Goal: Information Seeking & Learning: Learn about a topic

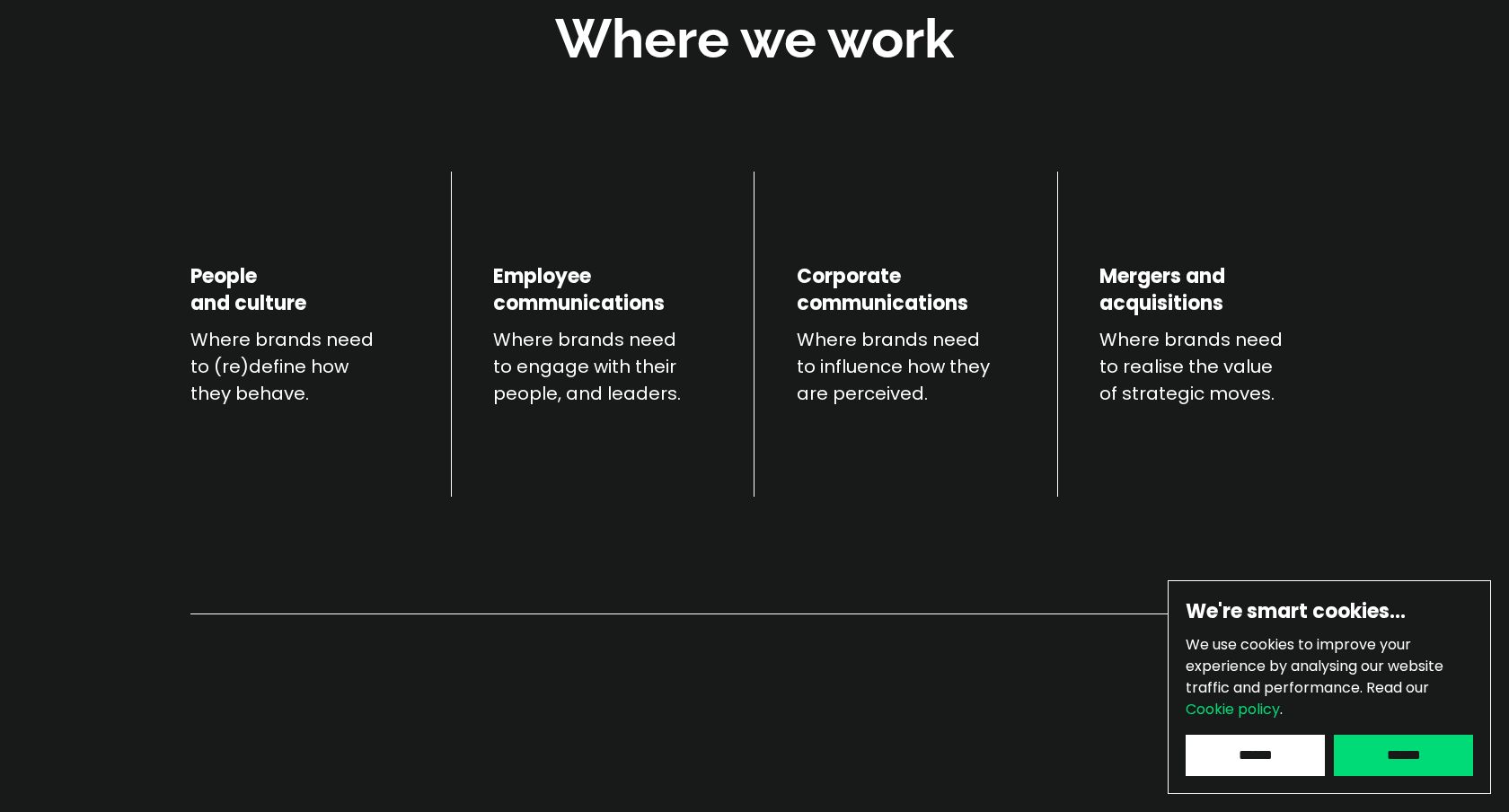
scroll to position [873, 0]
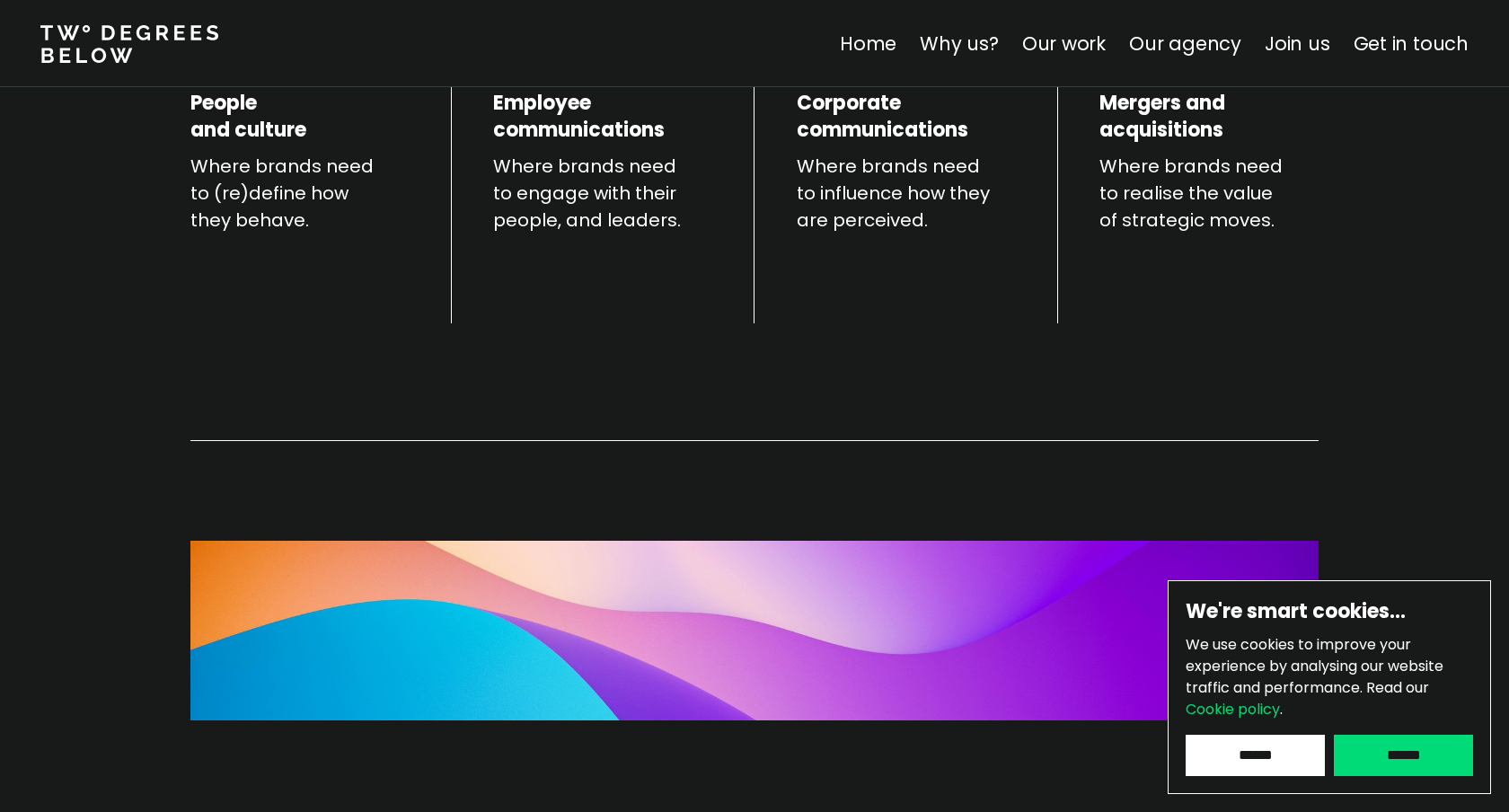
click at [1400, 759] on input "******" at bounding box center [1403, 755] width 140 height 41
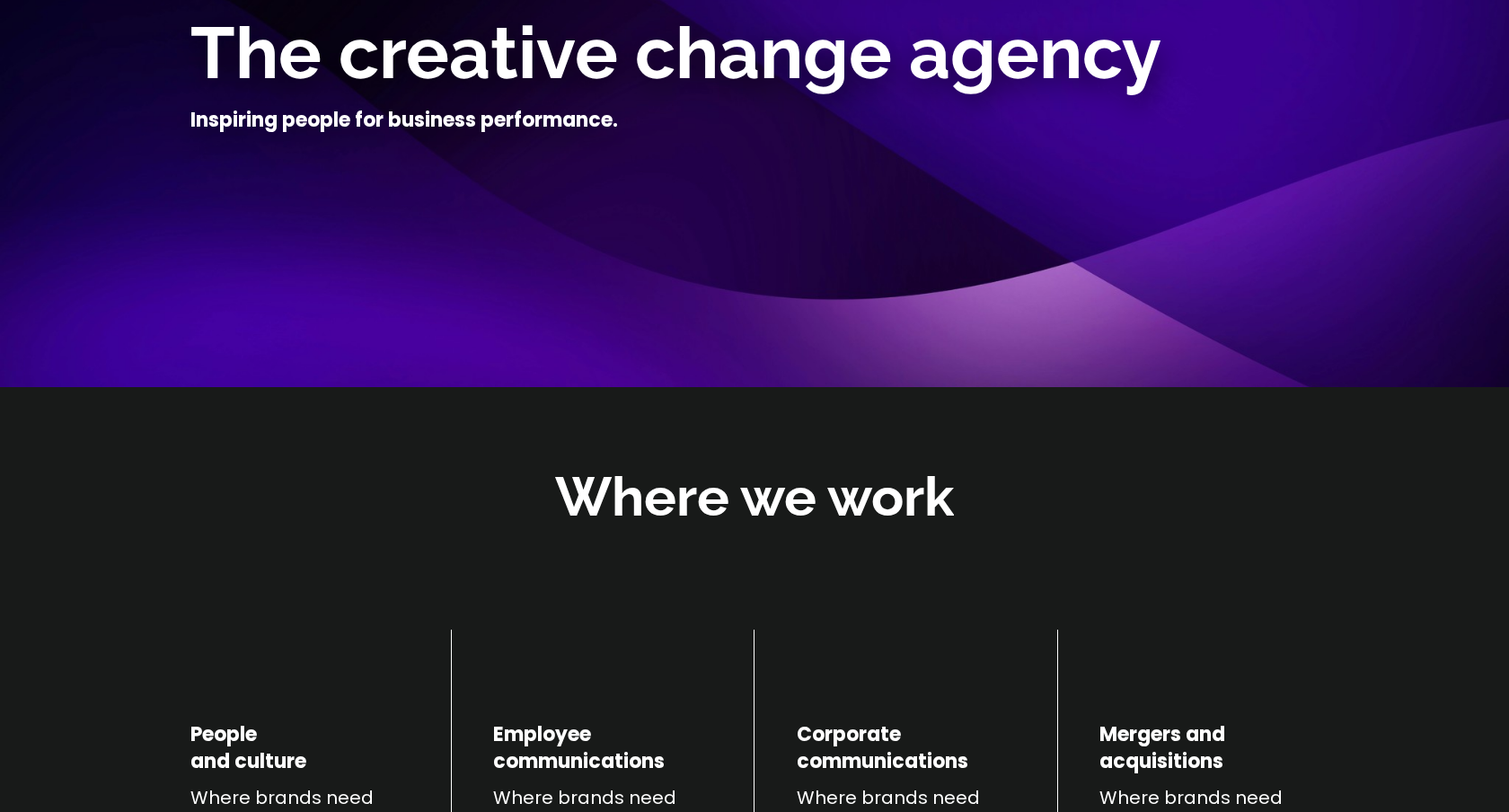
scroll to position [239, 0]
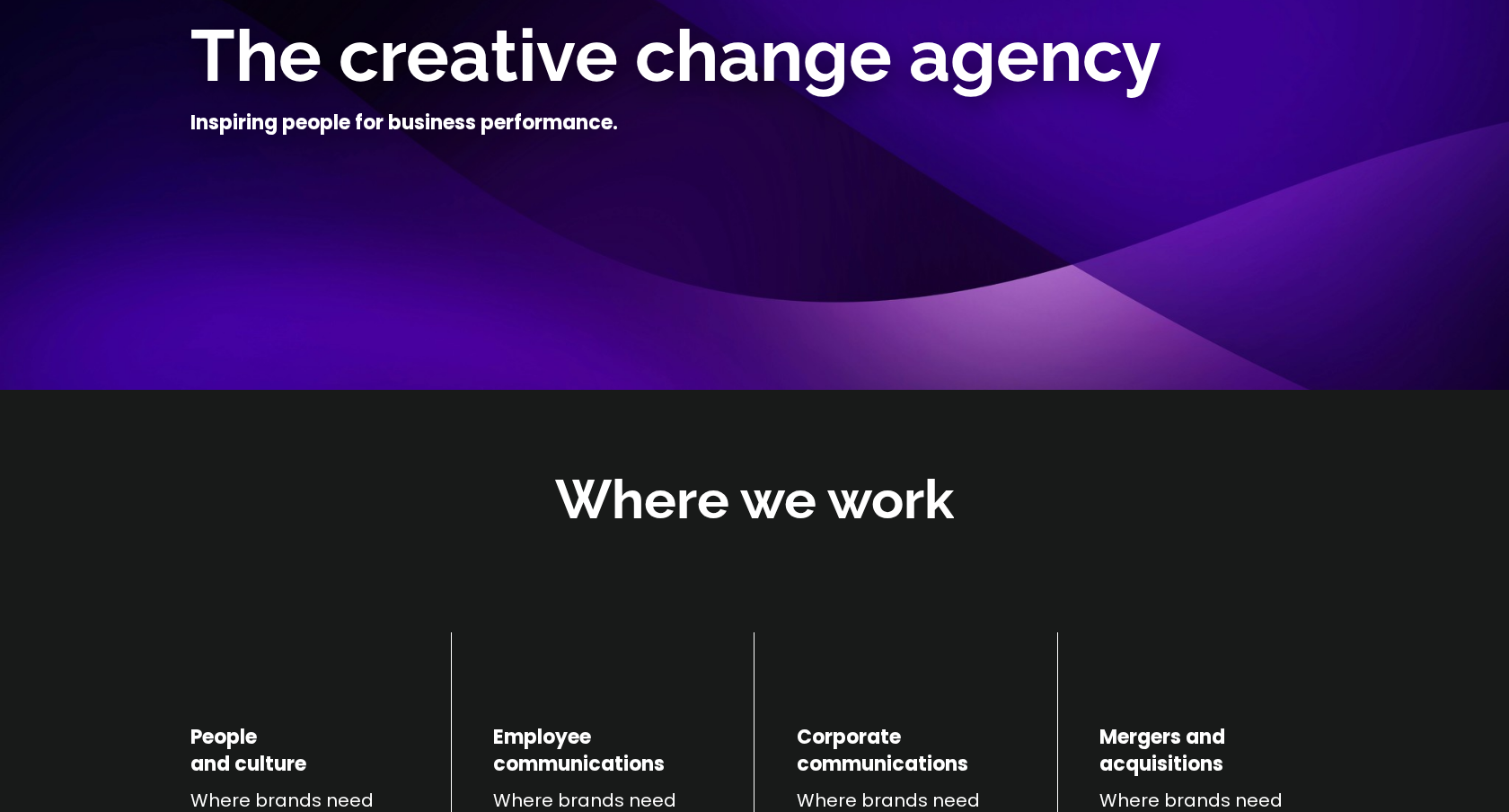
click at [636, 494] on h2 "Where we work" at bounding box center [754, 500] width 399 height 73
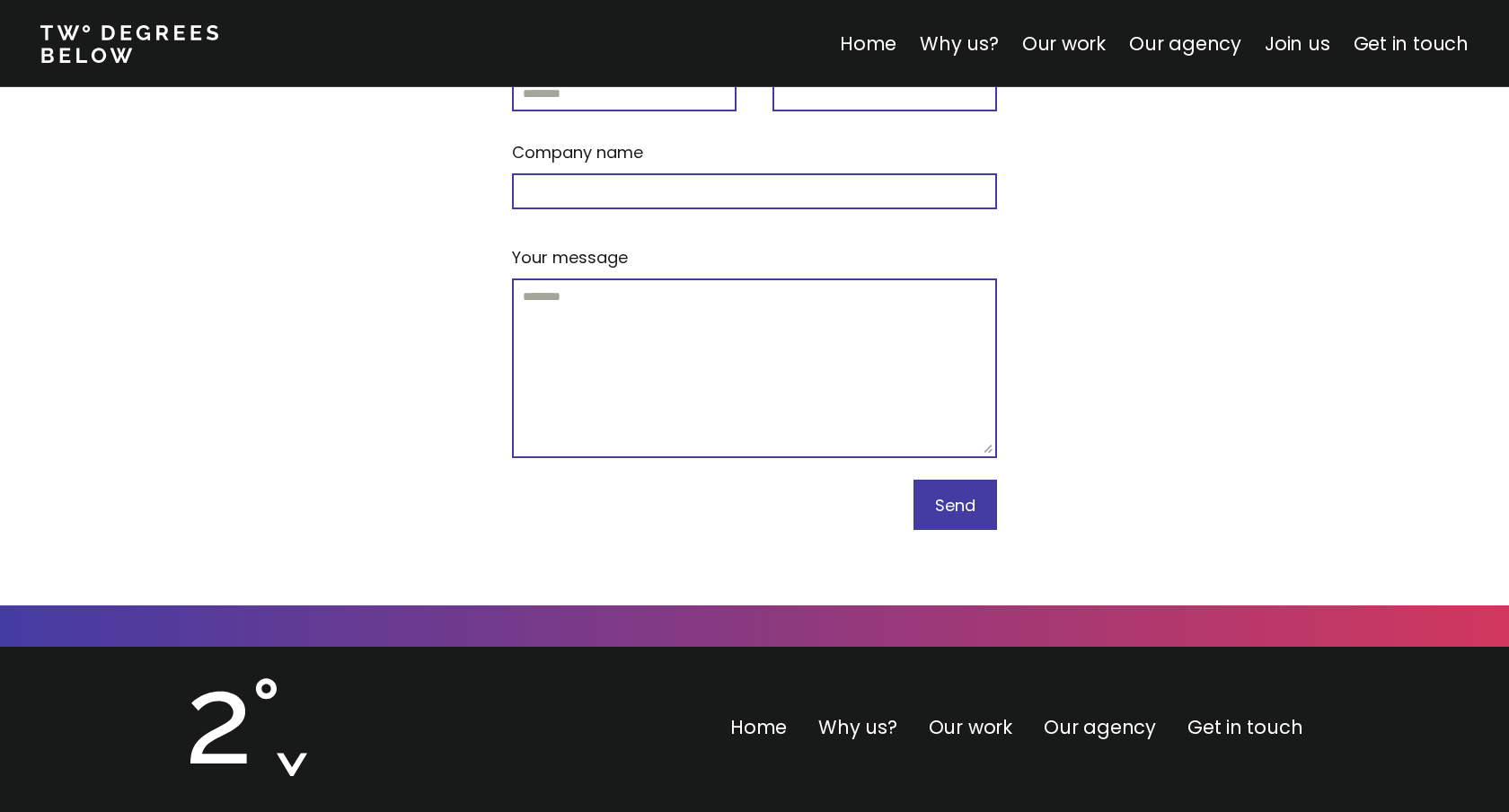
scroll to position [7687, 0]
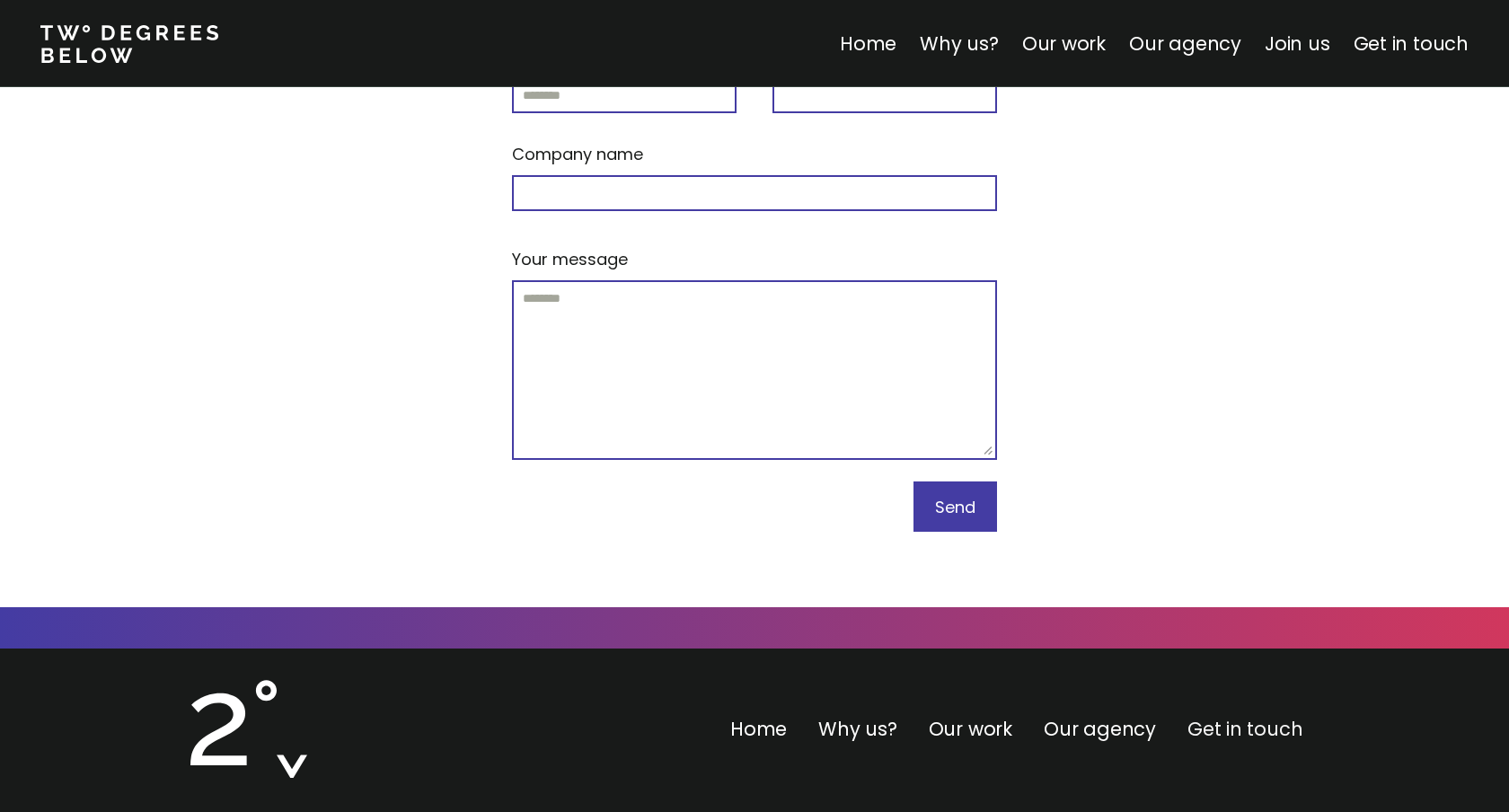
click at [1234, 716] on link "Get in touch" at bounding box center [1245, 729] width 115 height 26
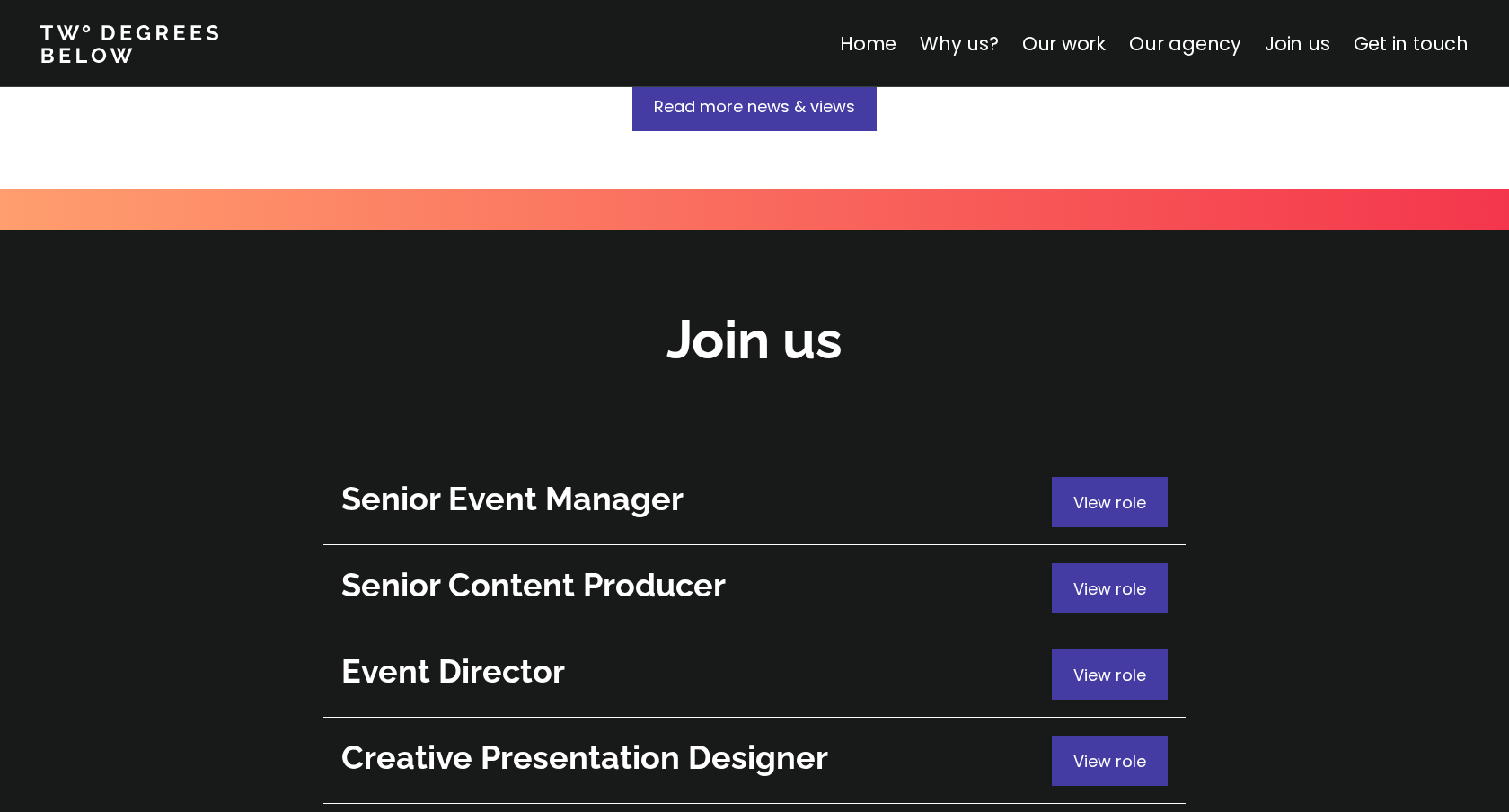
scroll to position [6320, 0]
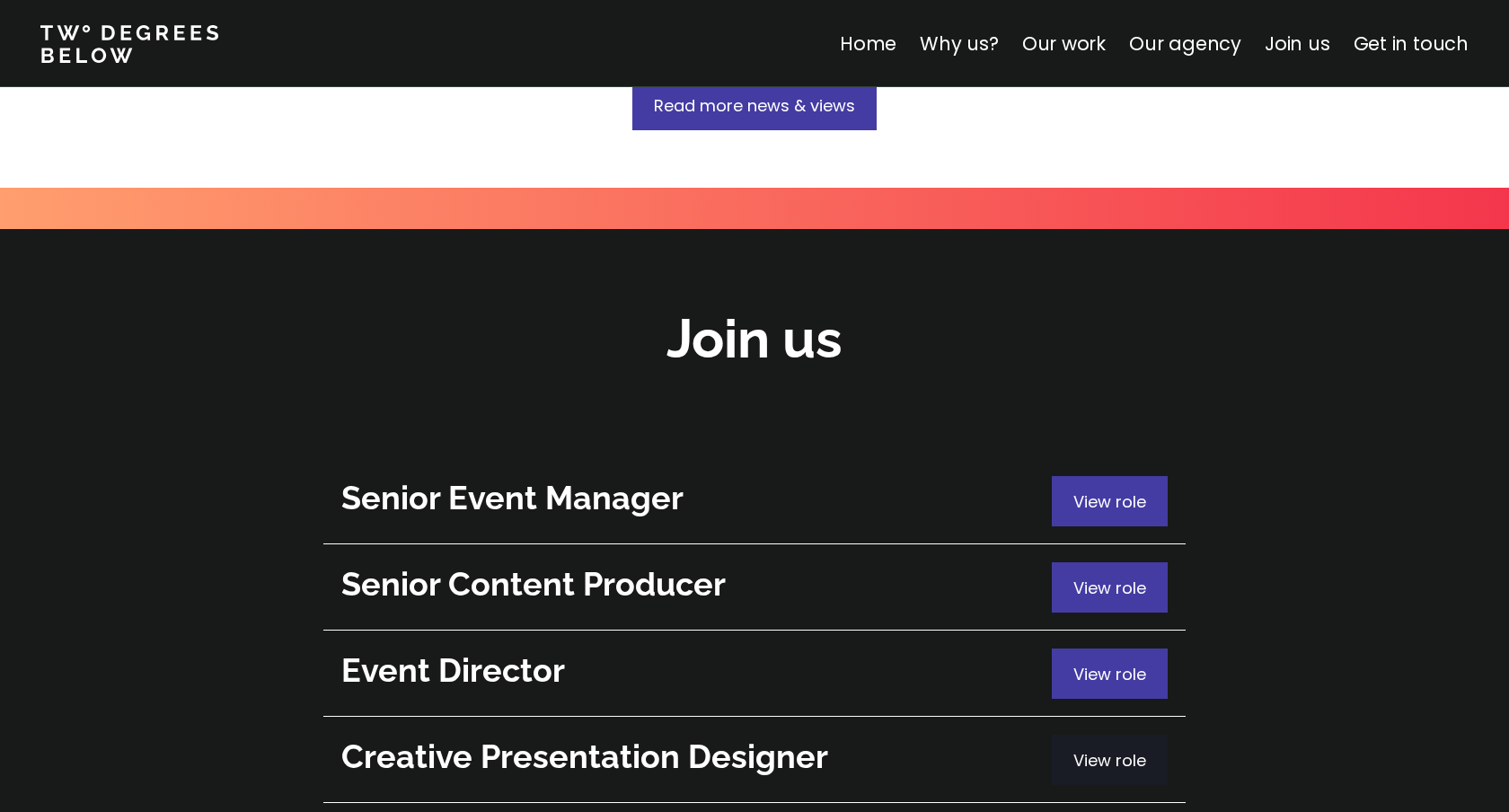
click at [1078, 749] on span "View role" at bounding box center [1110, 760] width 73 height 23
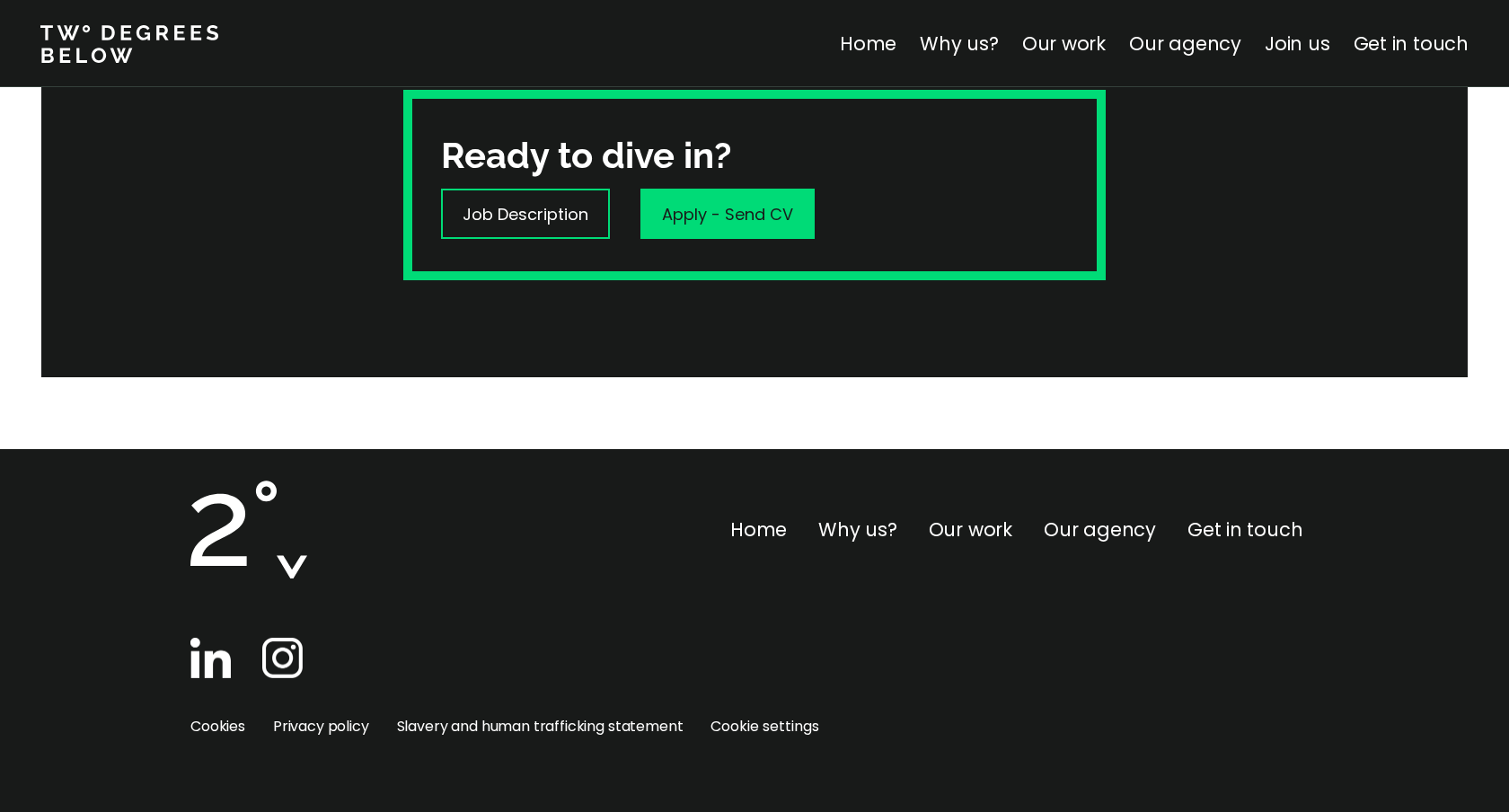
scroll to position [654, 0]
click at [531, 209] on p "Job Description" at bounding box center [526, 214] width 126 height 25
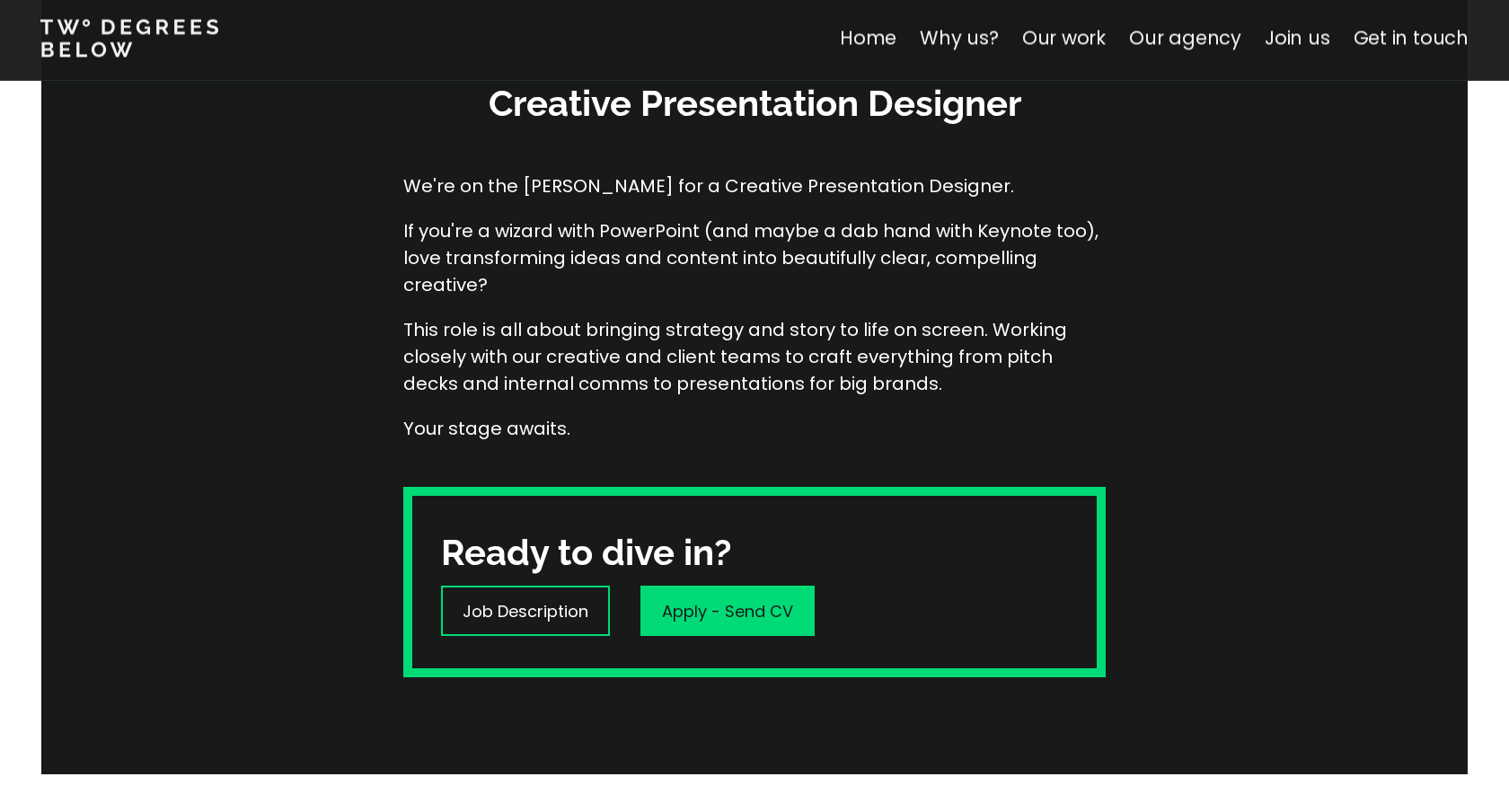
scroll to position [167, 0]
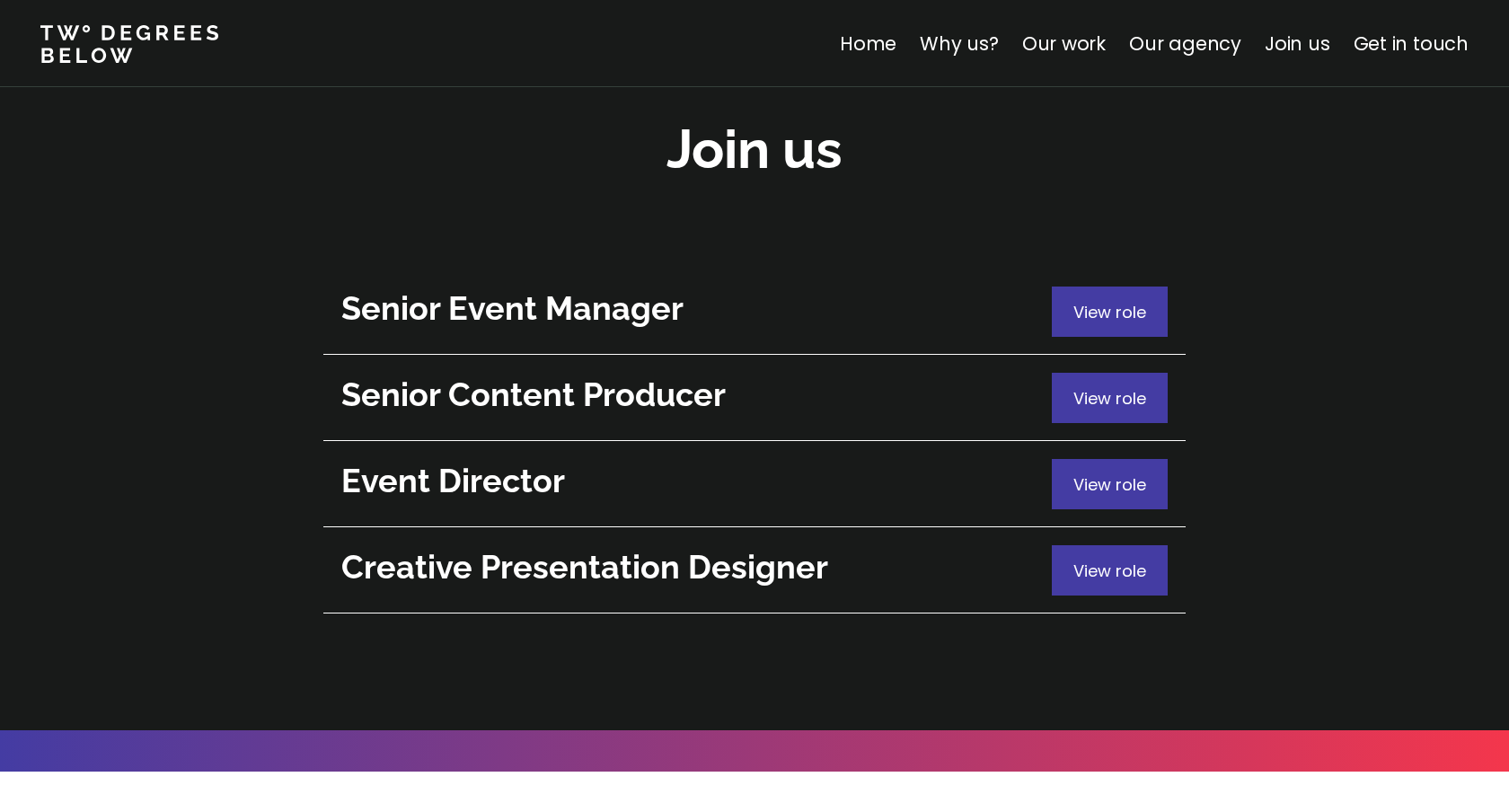
scroll to position [6348, 0]
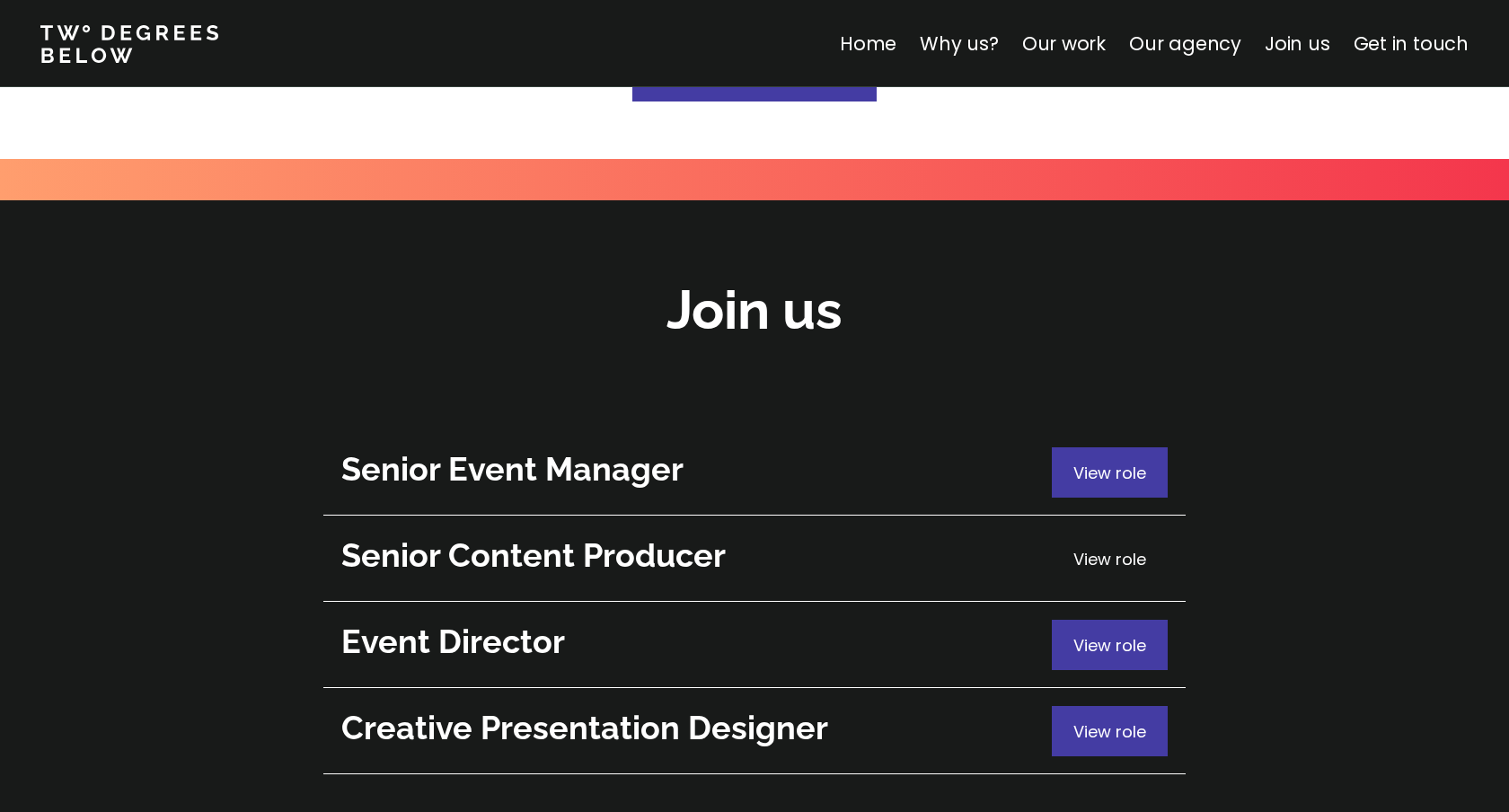
click at [1093, 548] on span "View role" at bounding box center [1110, 559] width 73 height 23
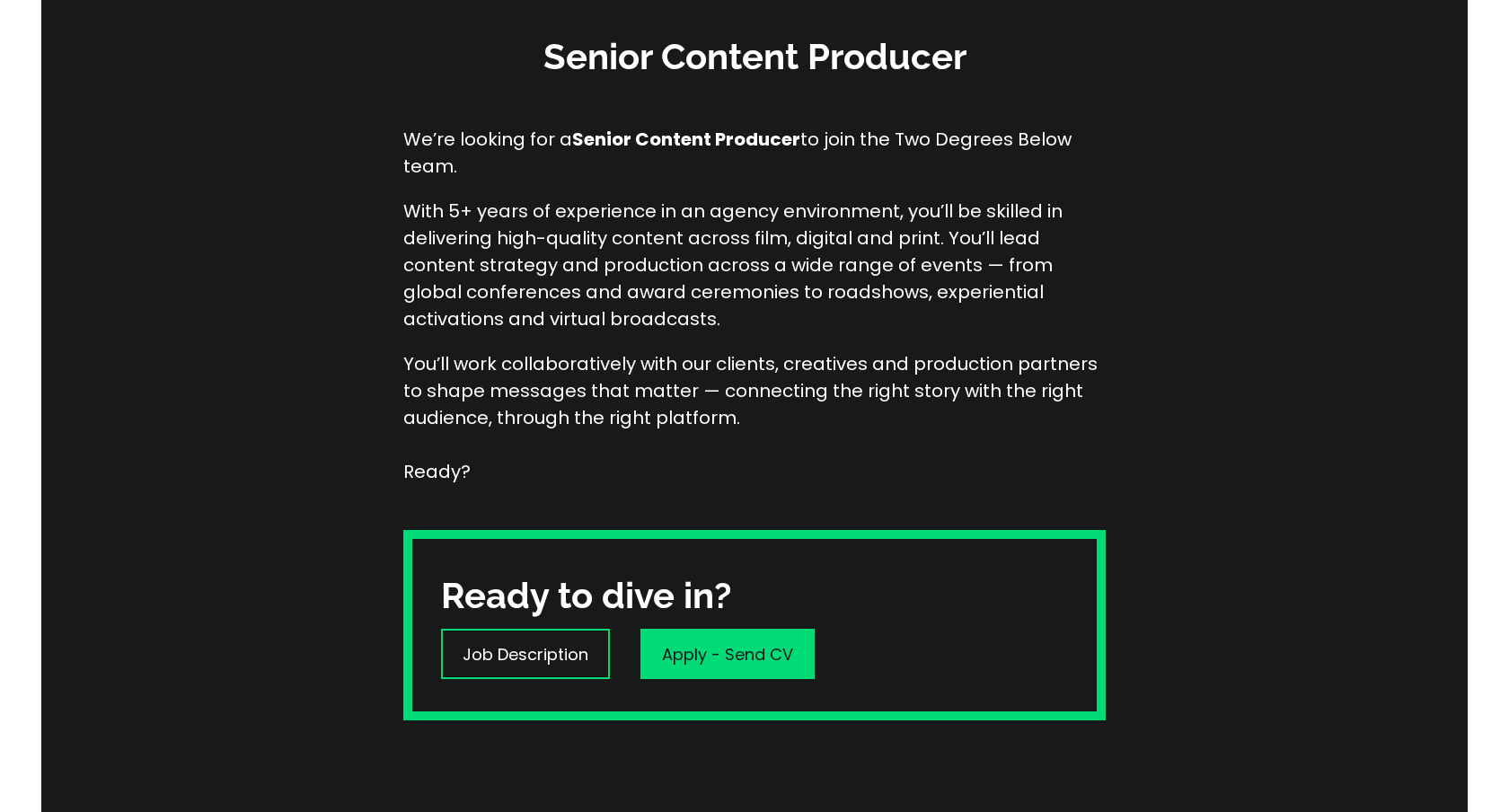
scroll to position [306, 0]
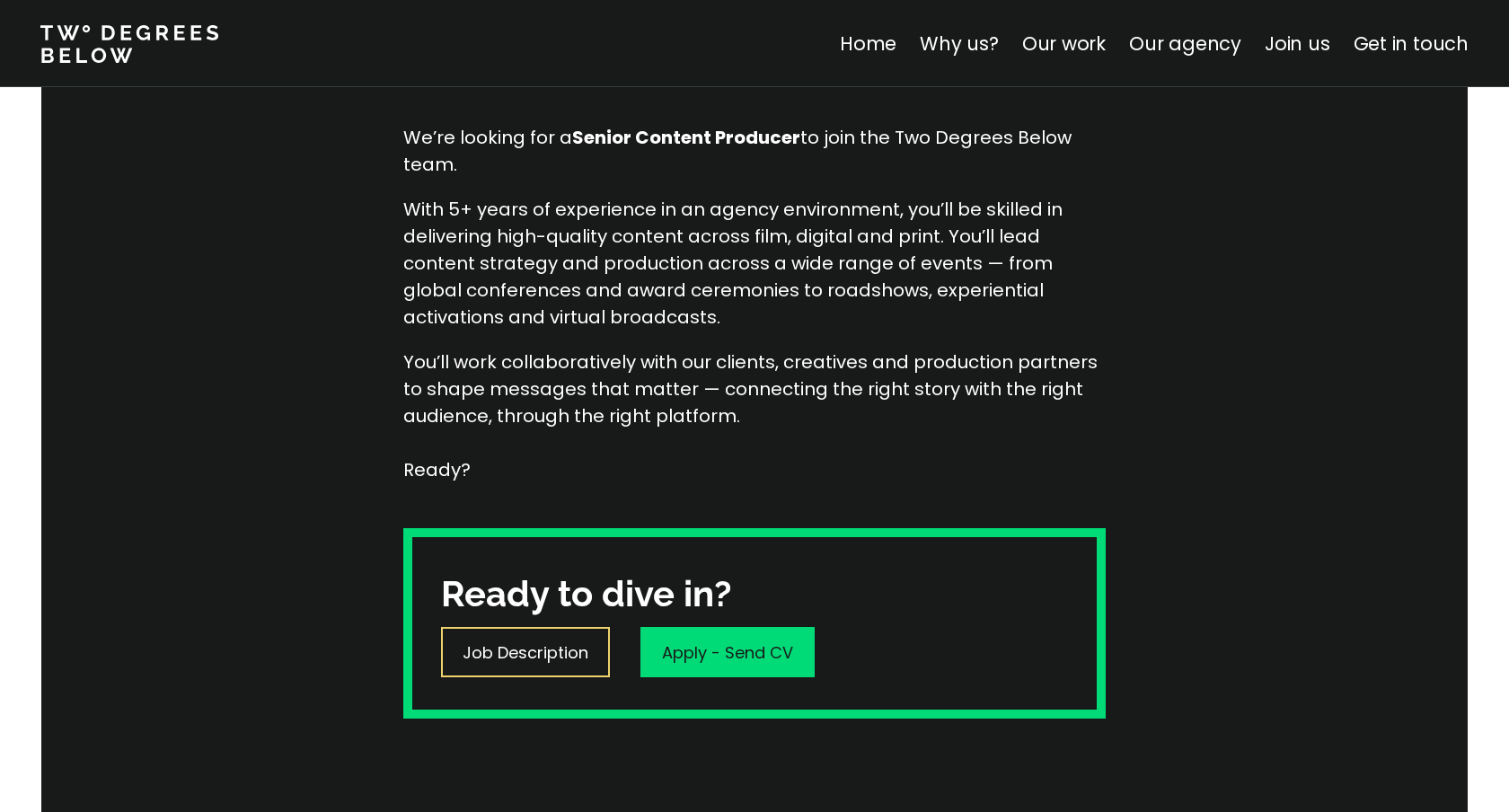
click at [526, 656] on p "Job Description" at bounding box center [526, 652] width 126 height 25
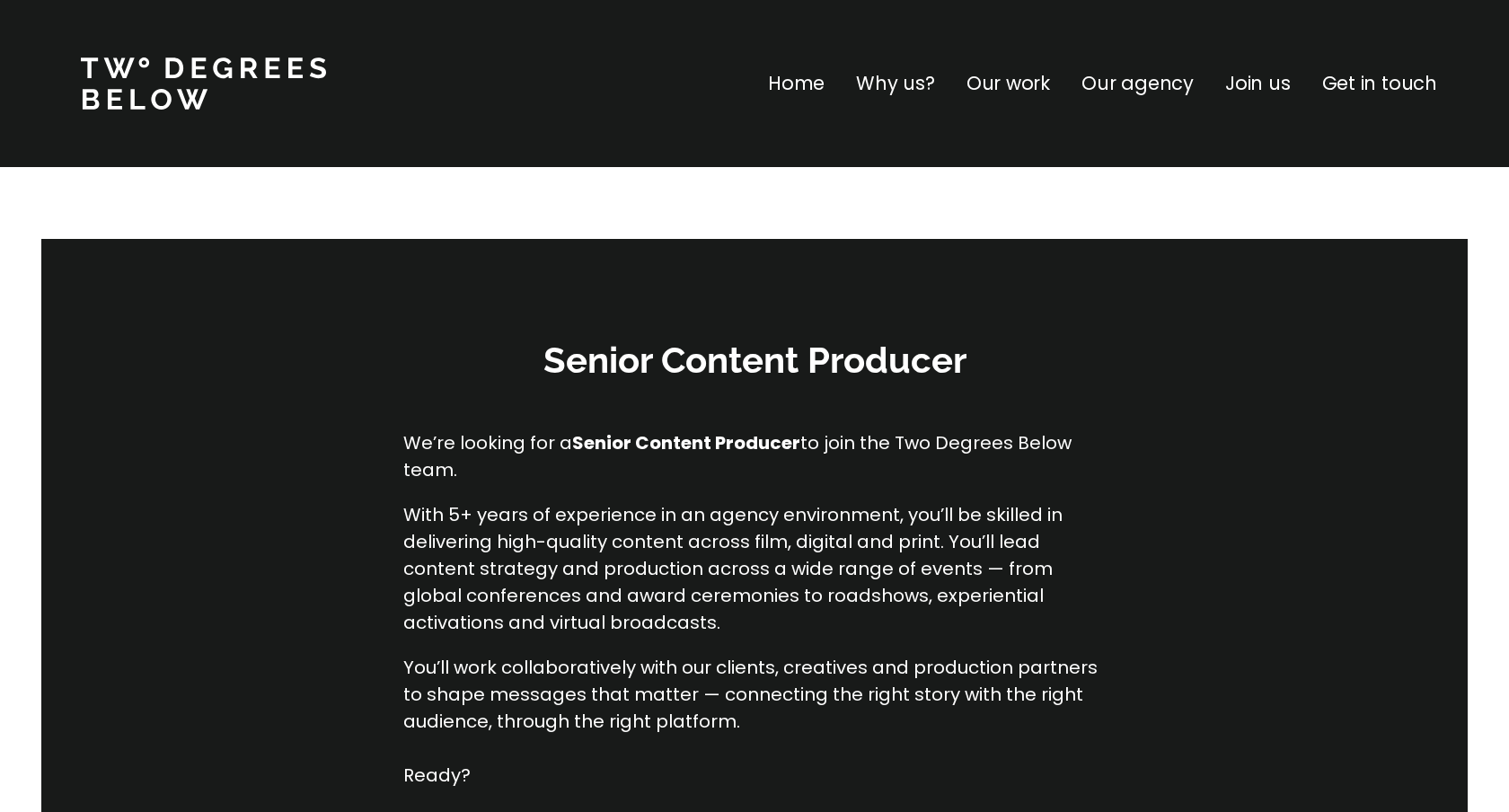
scroll to position [0, 0]
click at [923, 89] on p "Why us?" at bounding box center [895, 84] width 79 height 29
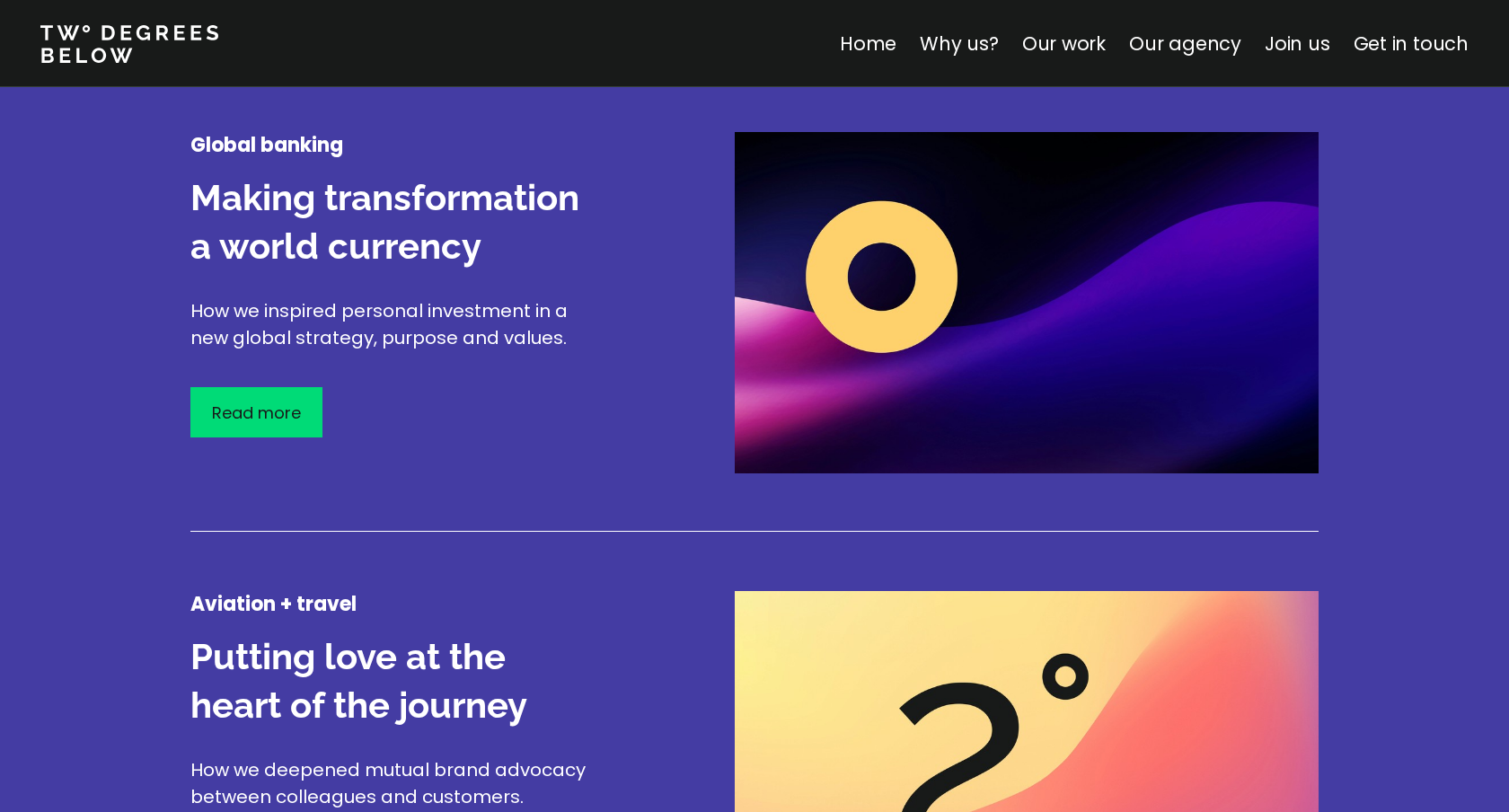
scroll to position [2238, 0]
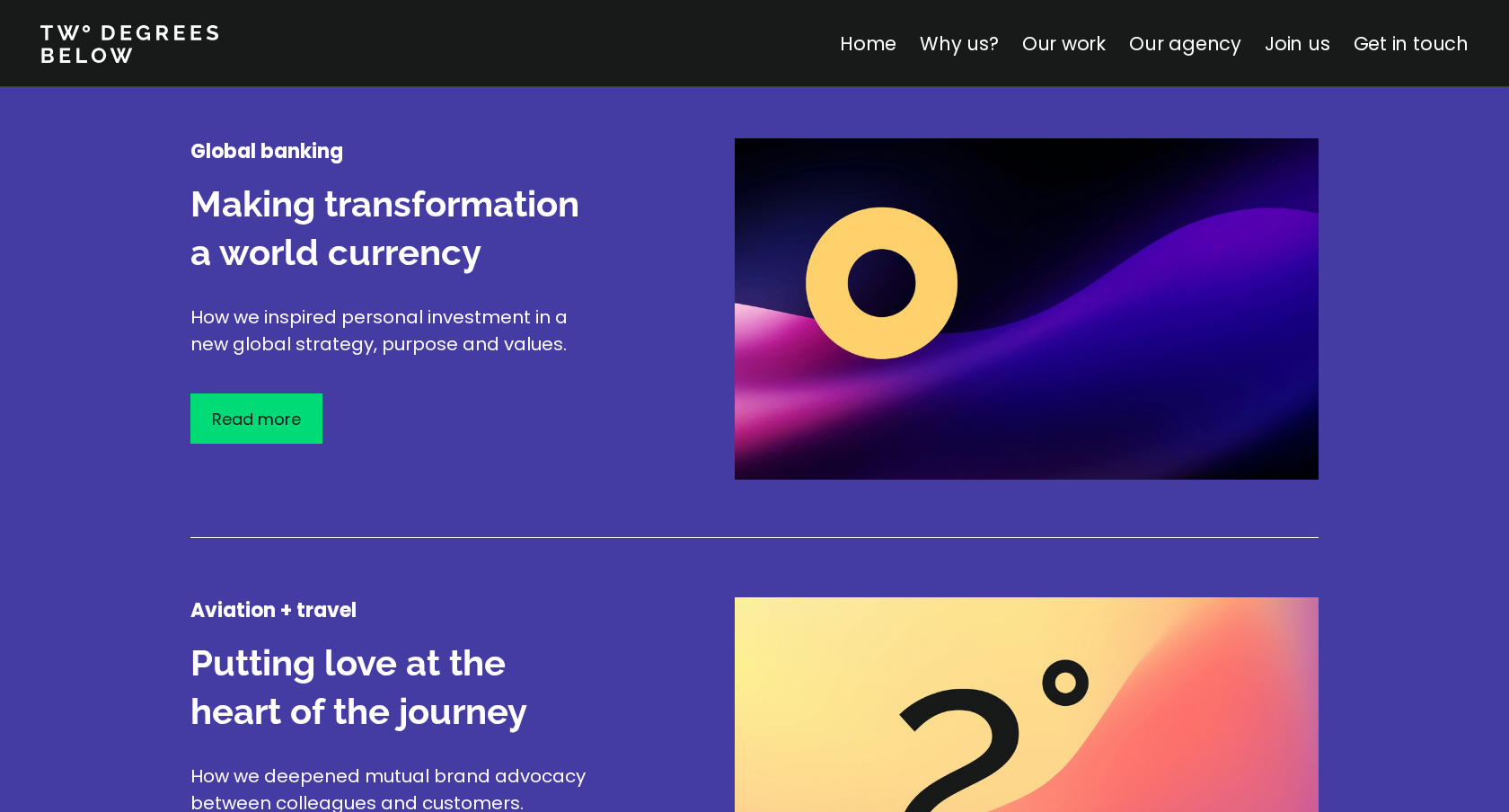
click at [885, 338] on img at bounding box center [1027, 309] width 584 height 341
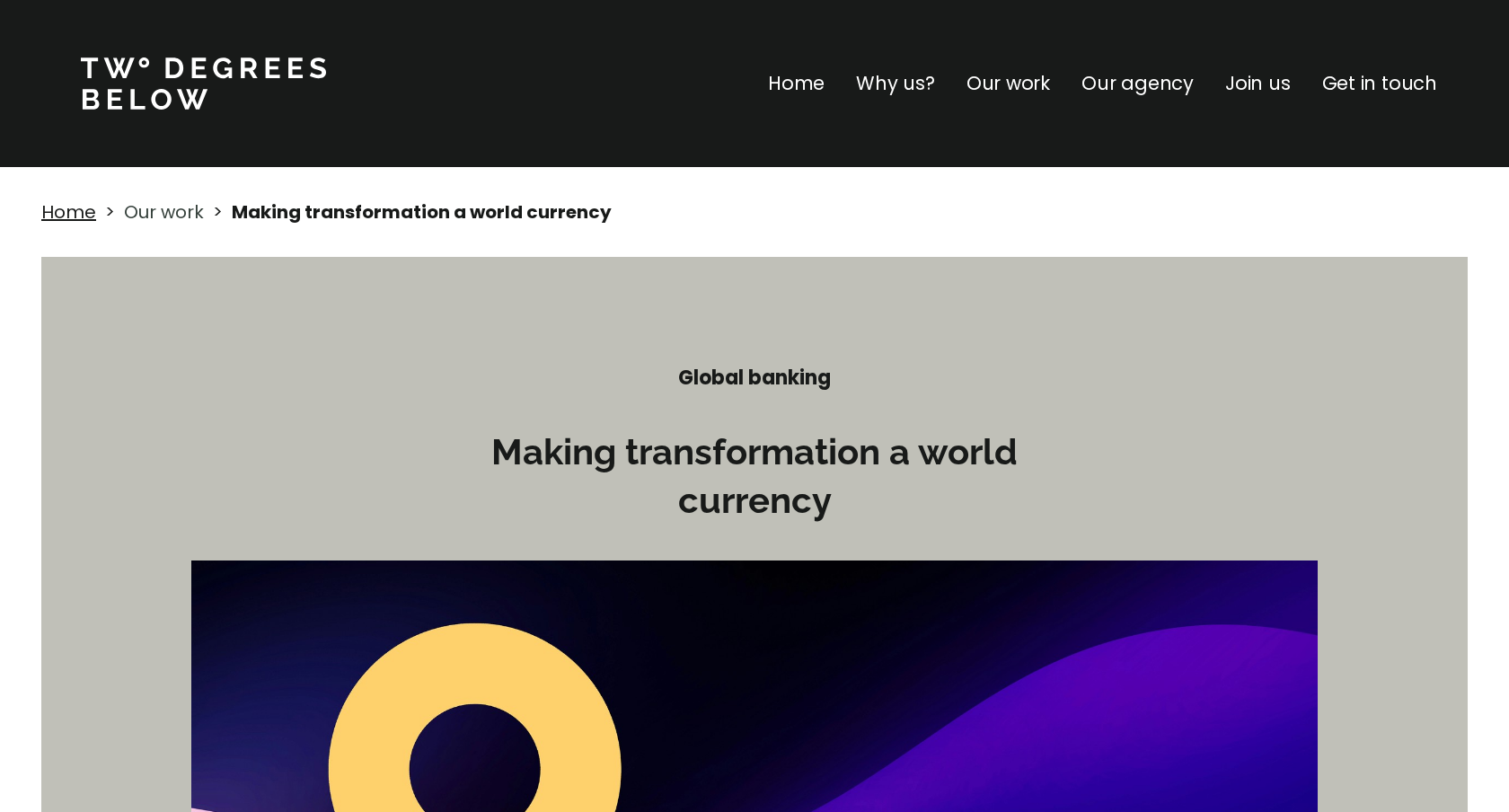
click at [162, 216] on link "Our work" at bounding box center [164, 213] width 80 height 26
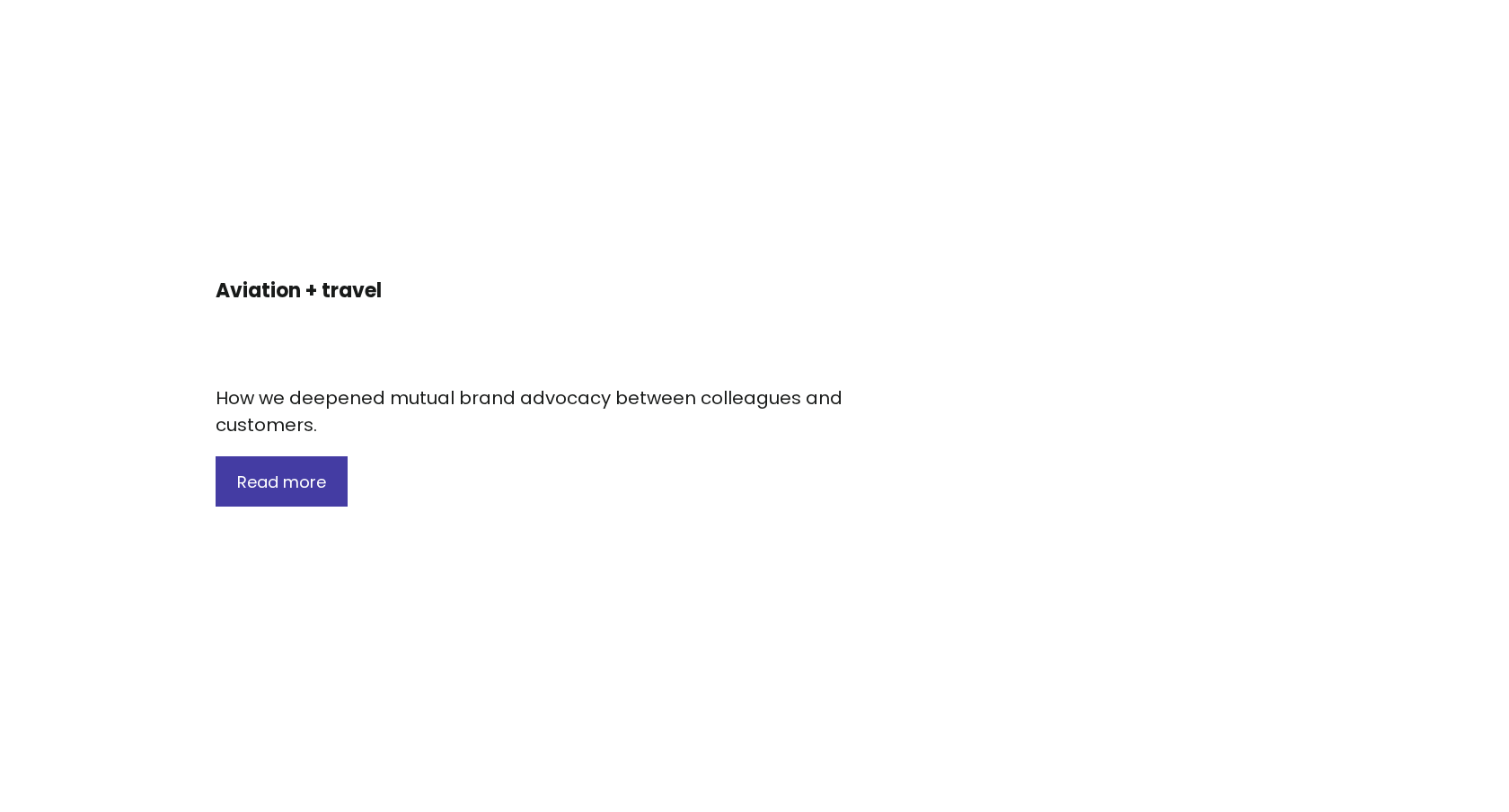
scroll to position [1212, 0]
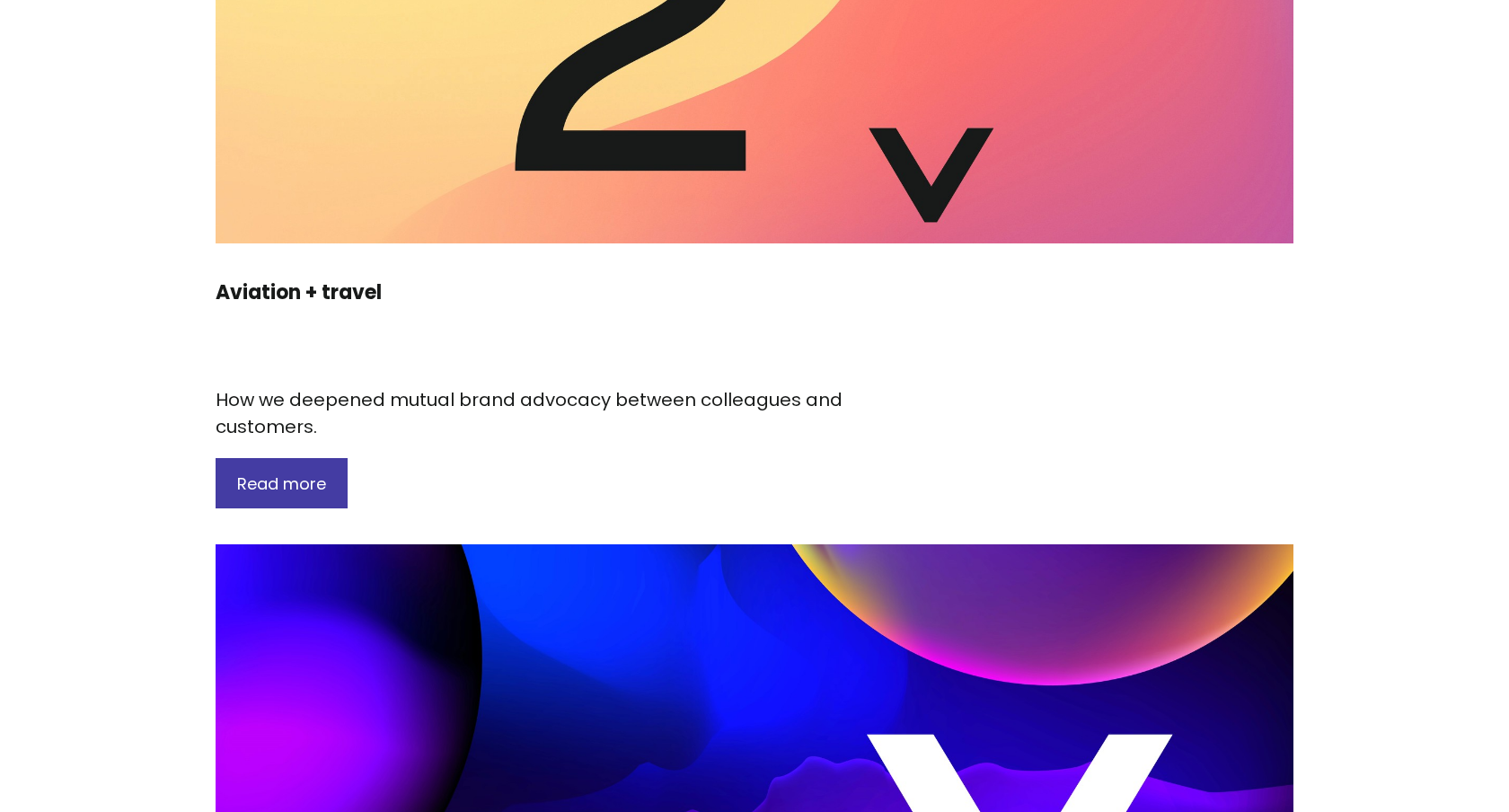
click at [407, 200] on img at bounding box center [754, 18] width 1078 height 449
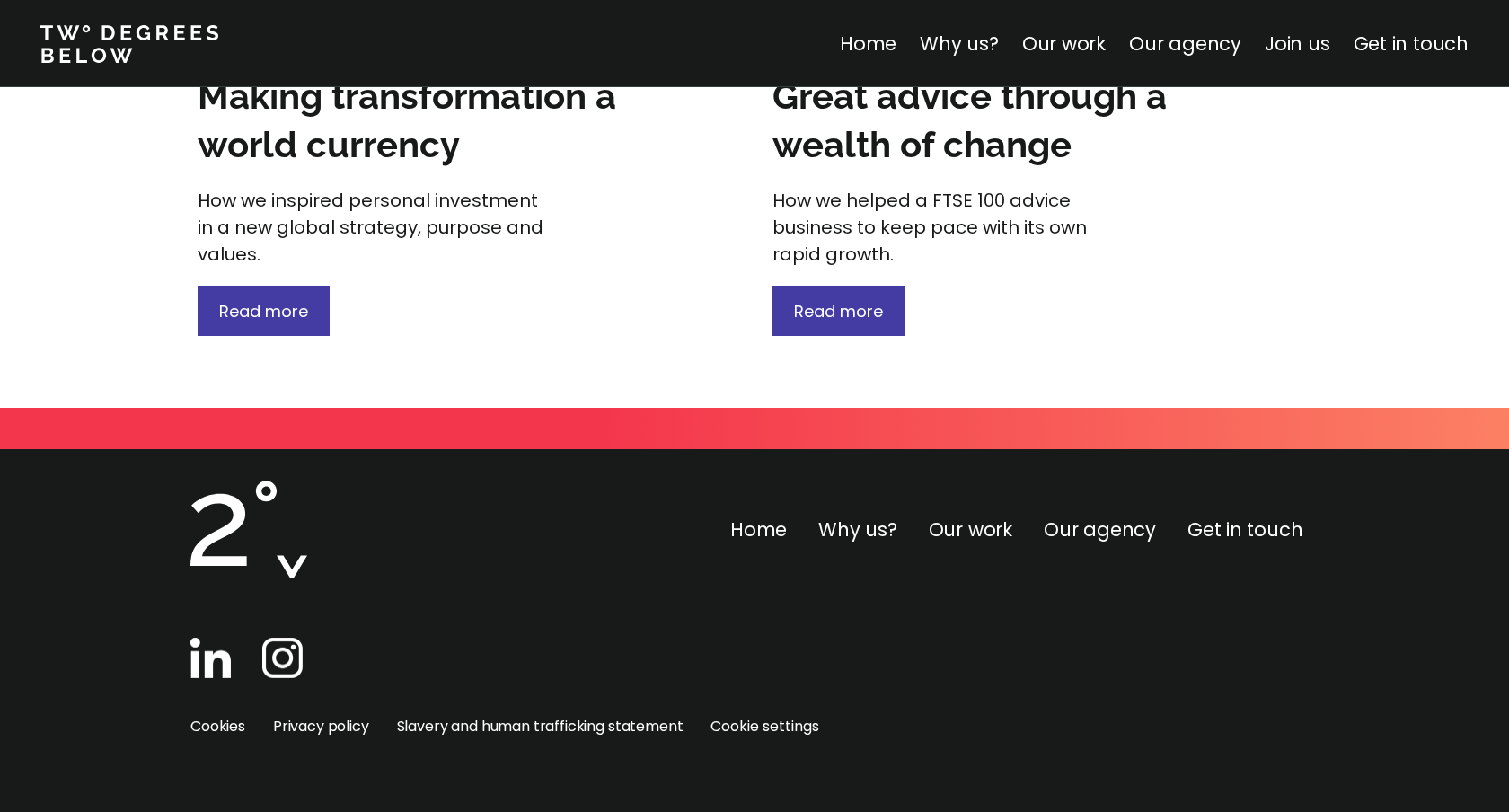
scroll to position [2665, 0]
click at [262, 308] on span "Read more" at bounding box center [263, 311] width 88 height 23
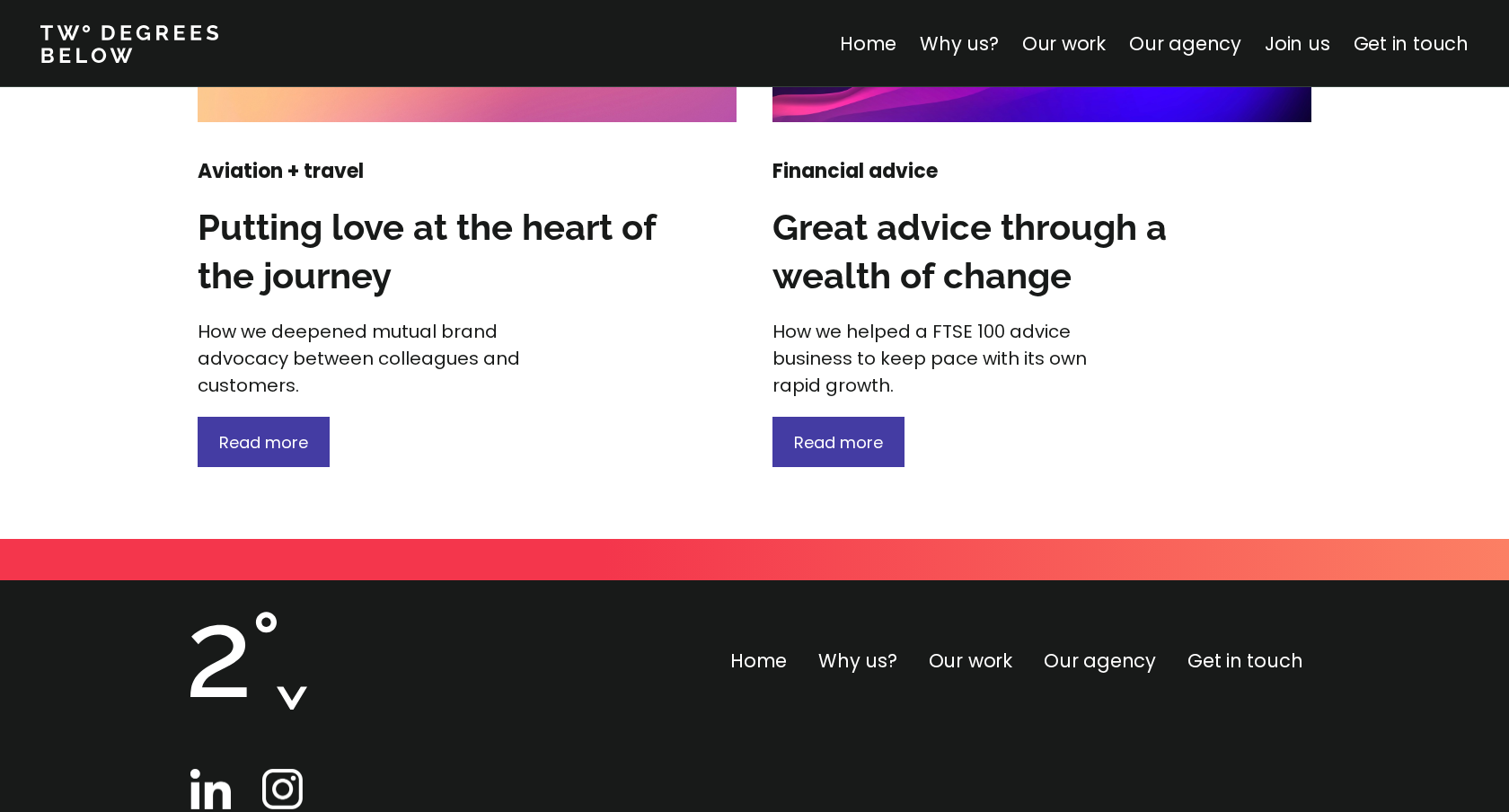
scroll to position [2665, 0]
